Goal: Information Seeking & Learning: Learn about a topic

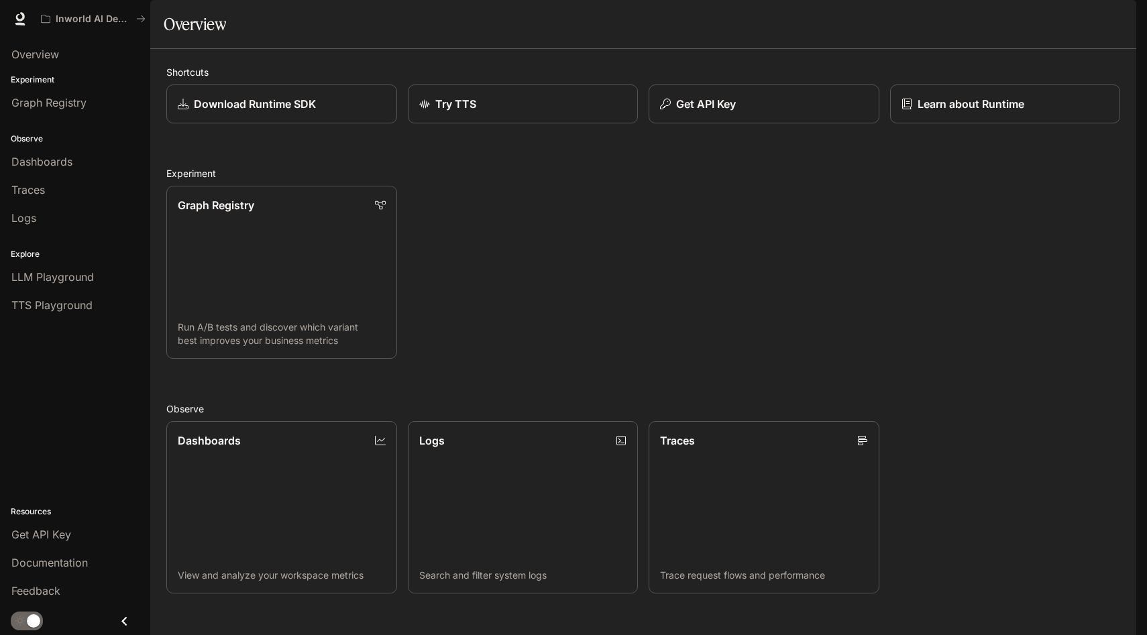
click at [516, 242] on div "Graph Registry Run A/B tests and discover which variant best improves your busi…" at bounding box center [638, 267] width 964 height 184
click at [967, 112] on p "Learn about Runtime" at bounding box center [970, 104] width 108 height 16
